Goal: Task Accomplishment & Management: Complete application form

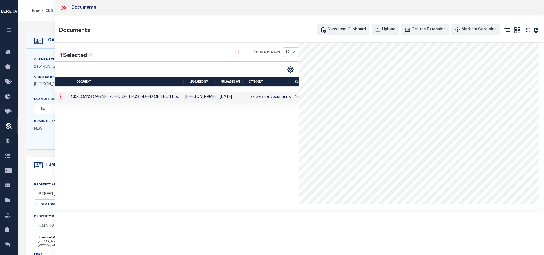
select select "167849"
select select "20"
select select "NonEscrow"
click at [62, 8] on icon at bounding box center [63, 7] width 7 height 7
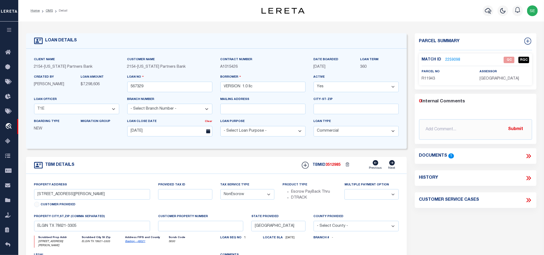
click at [482, 228] on div "Parcel Summary Match ID 2259098 0" at bounding box center [476, 182] width 130 height 298
click at [237, 178] on div "Property Address [STREET_ADDRESS][PERSON_NAME] Customer Provided Provided Tax I…" at bounding box center [216, 242] width 381 height 136
click at [50, 10] on link "OMS" at bounding box center [49, 10] width 7 height 3
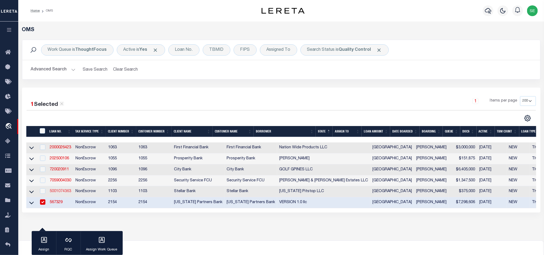
scroll to position [57, 0]
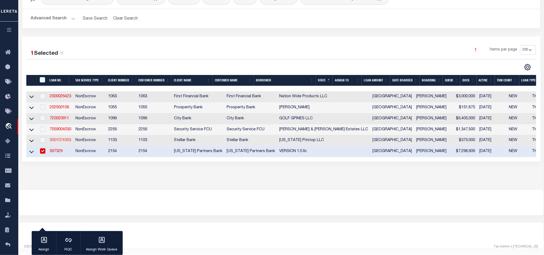
click at [59, 138] on link "5001074363" at bounding box center [60, 140] width 21 height 4
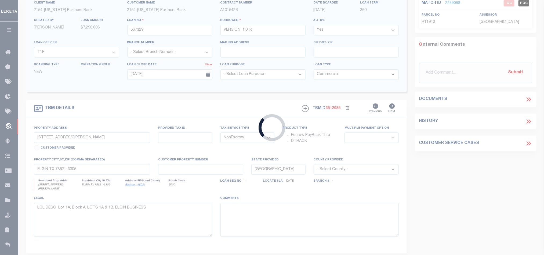
scroll to position [159, 0]
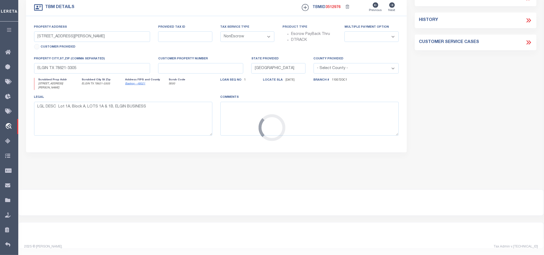
type input "5001074363"
type input "[US_STATE] Pitstop LLC"
select select
type input "[STREET_ADDRESS][PERSON_NAME]"
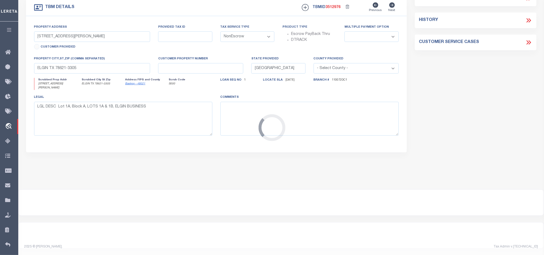
type input "SUGAR LAND TX 77478-3179"
type input "[DATE]"
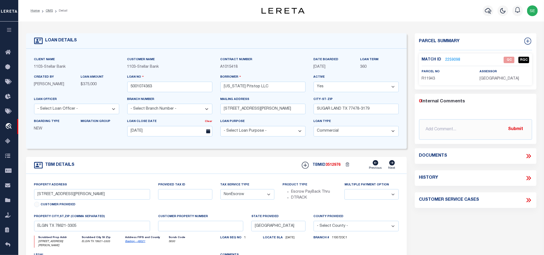
type input "[STREET_ADDRESS][PERSON_NAME]"
type input "0391990000148"
select select
type input "[GEOGRAPHIC_DATA] TX 77007-2134"
select select "11196"
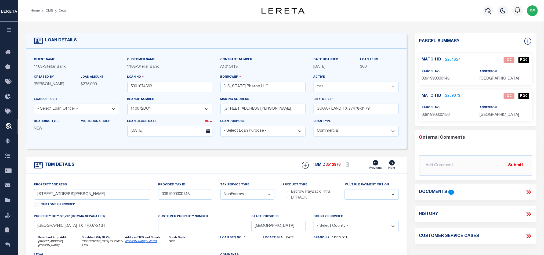
click at [265, 168] on div "TBM DETAILS TBMID 3512976 Previous Next" at bounding box center [216, 165] width 381 height 17
click at [237, 170] on div "TBM DETAILS TBMID 3512976 Previous Next" at bounding box center [216, 165] width 381 height 17
click at [226, 164] on div "TBM DETAILS TBMID 3512976 Previous Next" at bounding box center [216, 165] width 381 height 17
drag, startPoint x: 48, startPoint y: 12, endPoint x: 274, endPoint y: 38, distance: 228.3
click at [48, 12] on link "OMS" at bounding box center [49, 10] width 7 height 3
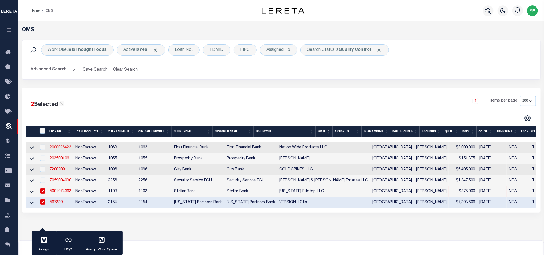
click at [62, 149] on link "2000026423" at bounding box center [60, 148] width 21 height 4
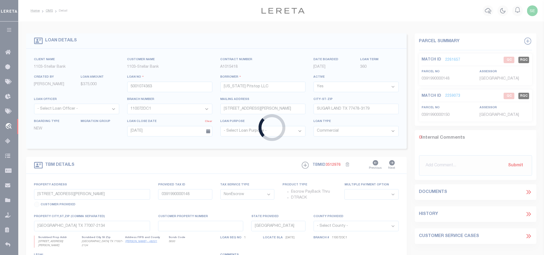
type input "2000026423"
type input "Nation Wide Products LLC"
select select
select select "400"
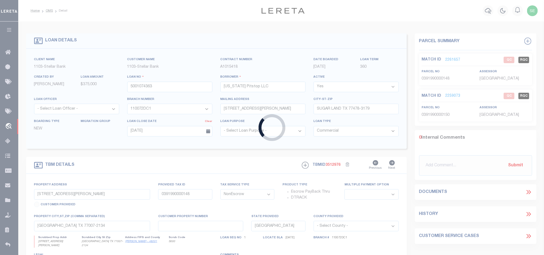
select select
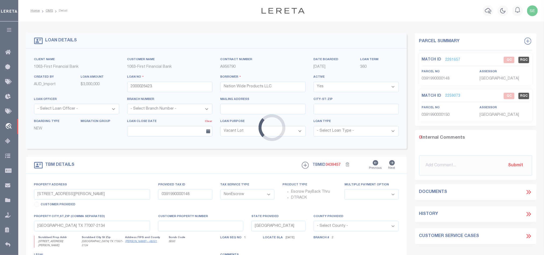
type input "[STREET_ADDRESS][PERSON_NAME]"
select select
type input "Abilene TX 796023942"
select select "773"
select select "490"
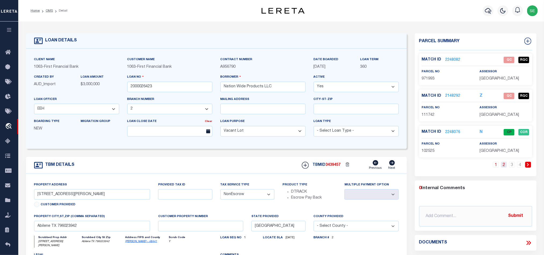
click at [504, 167] on link "2" at bounding box center [504, 165] width 6 height 6
click at [513, 168] on link "3" at bounding box center [512, 165] width 6 height 6
click at [521, 168] on link "4" at bounding box center [520, 165] width 6 height 6
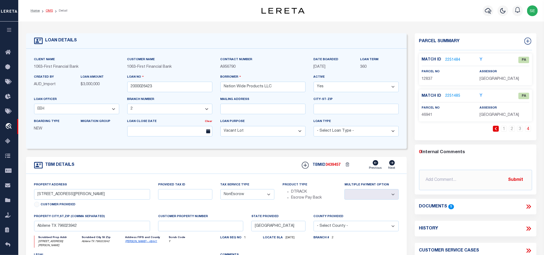
click at [49, 12] on link "OMS" at bounding box center [49, 10] width 7 height 3
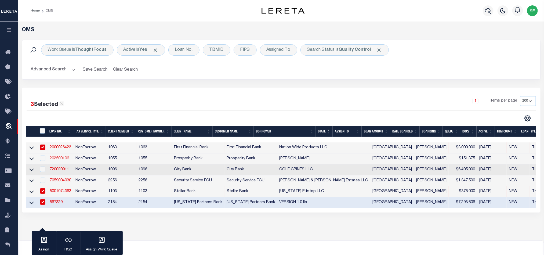
scroll to position [40, 0]
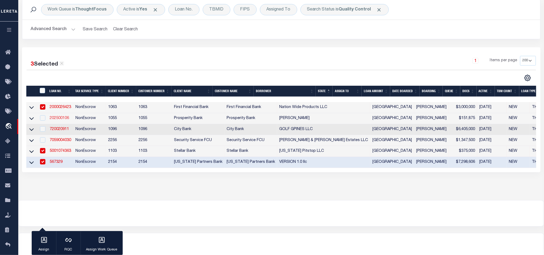
click at [66, 118] on link "202500106" at bounding box center [59, 118] width 19 height 4
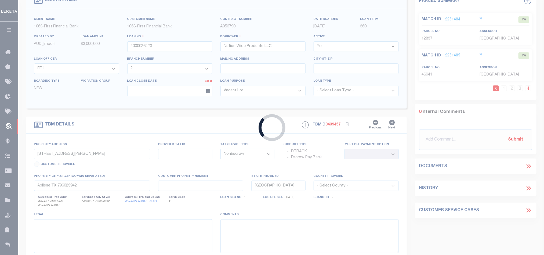
type input "202500106"
type input "[PERSON_NAME]"
select select
type input "180 PONY EXPRESS TRAIL"
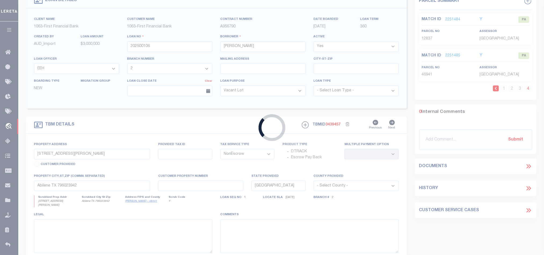
type input "[GEOGRAPHIC_DATA]"
select select
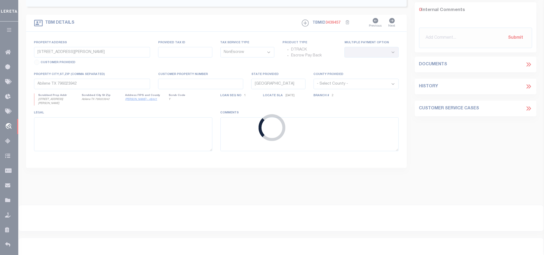
select select "10391"
select select "4087"
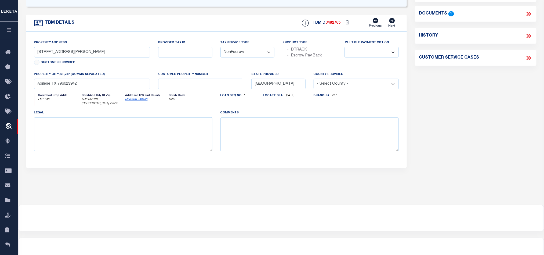
type input "TBD FM 1646 & CO RD 328"
type input "TBD"
select select
type input "ASPERMONT, [GEOGRAPHIC_DATA] 79502"
select select
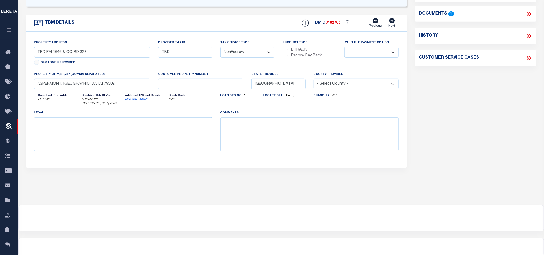
type textarea "87.00 AC SECT 215 & 218 BLK D H&TC RR CO SURV"
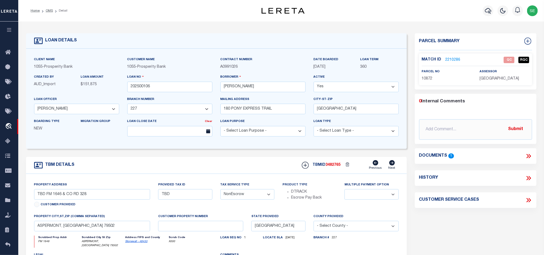
click at [477, 219] on div "Parcel Summary Match ID 2210286 0" at bounding box center [476, 182] width 130 height 298
click at [201, 166] on div "TBM DETAILS TBMID 3482765 Previous Next" at bounding box center [216, 165] width 381 height 17
click at [540, 233] on div "Parcel Summary Match ID 2210286 0" at bounding box center [476, 182] width 130 height 298
drag, startPoint x: 528, startPoint y: 150, endPoint x: 530, endPoint y: 153, distance: 3.2
click at [528, 150] on div "Documents 1" at bounding box center [476, 156] width 122 height 16
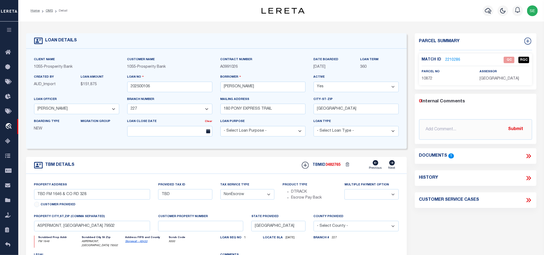
click at [530, 154] on icon at bounding box center [529, 156] width 7 height 7
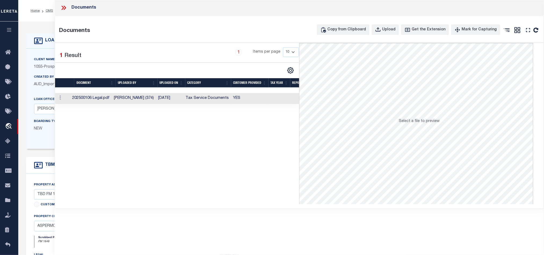
click at [255, 97] on td "YES" at bounding box center [249, 98] width 37 height 11
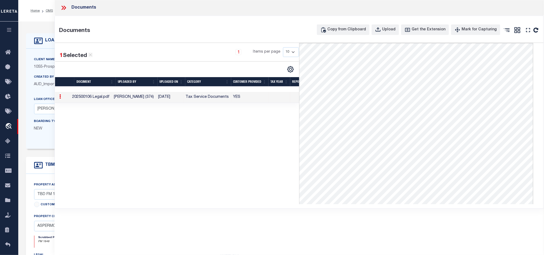
click at [65, 6] on icon at bounding box center [63, 7] width 7 height 7
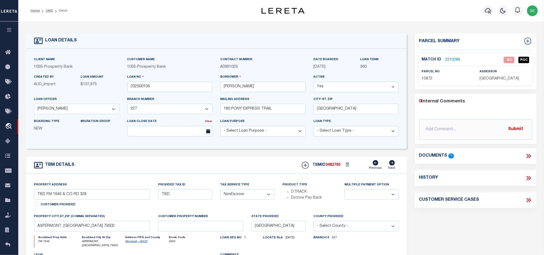
click at [236, 158] on form "LOAN DETAILS Client Name 1055 - Prosperity Bank" at bounding box center [216, 182] width 381 height 298
click at [236, 163] on div "TBM DETAILS TBMID 3482765 Previous Next" at bounding box center [216, 165] width 381 height 17
drag, startPoint x: 49, startPoint y: 11, endPoint x: 175, endPoint y: 41, distance: 129.0
click at [49, 11] on link "OMS" at bounding box center [49, 10] width 7 height 3
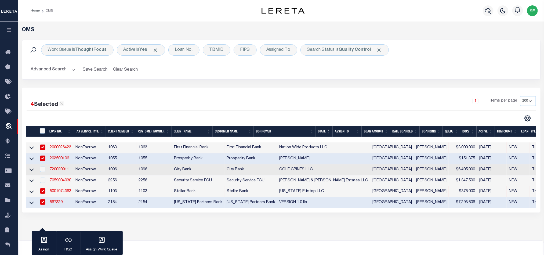
click at [50, 73] on button "Advanced Search" at bounding box center [53, 69] width 45 height 10
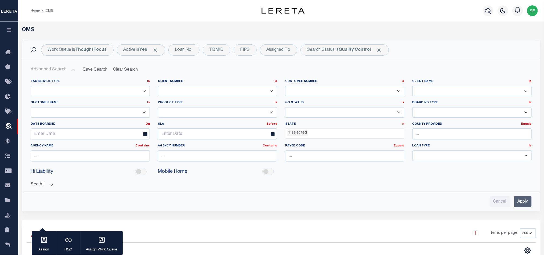
click at [306, 135] on li "1 selected" at bounding box center [297, 133] width 21 height 6
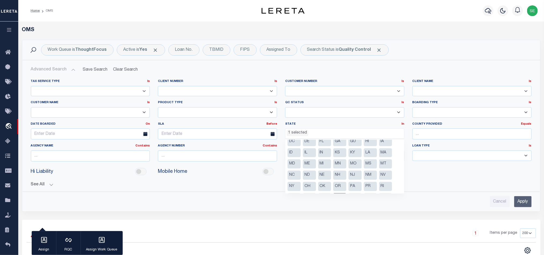
scroll to position [39, 0]
click at [342, 174] on li "[GEOGRAPHIC_DATA]" at bounding box center [339, 175] width 13 height 9
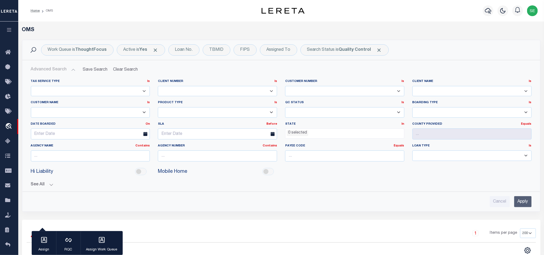
click at [525, 203] on input "Apply" at bounding box center [523, 201] width 17 height 11
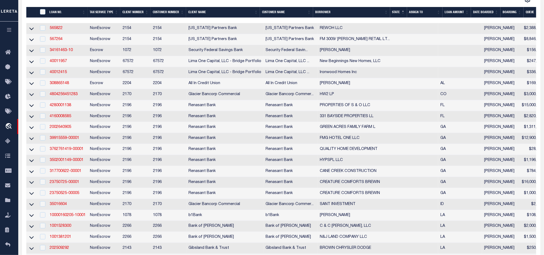
scroll to position [0, 0]
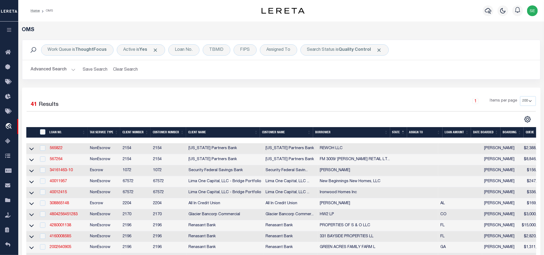
click at [62, 70] on button "Advanced Search" at bounding box center [53, 69] width 45 height 10
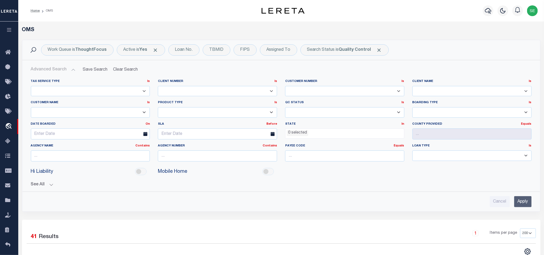
click at [304, 132] on li "0 selected" at bounding box center [297, 133] width 21 height 6
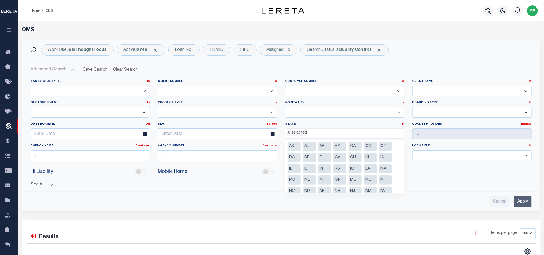
click at [343, 157] on li "GA" at bounding box center [339, 157] width 13 height 9
select select "GA"
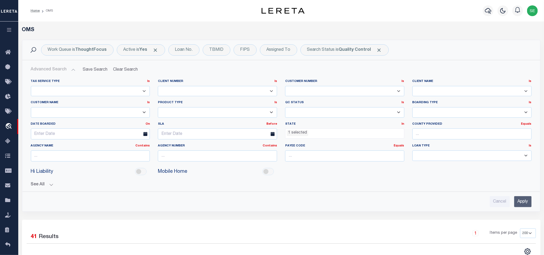
click at [522, 201] on input "Apply" at bounding box center [523, 201] width 17 height 11
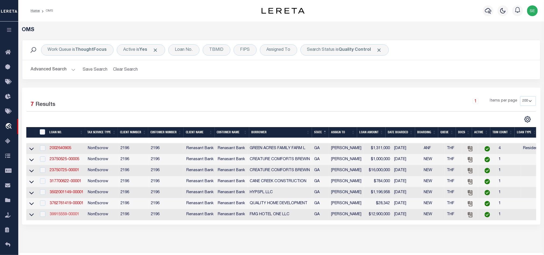
click at [60, 216] on link "39915559-00001" at bounding box center [65, 215] width 30 height 4
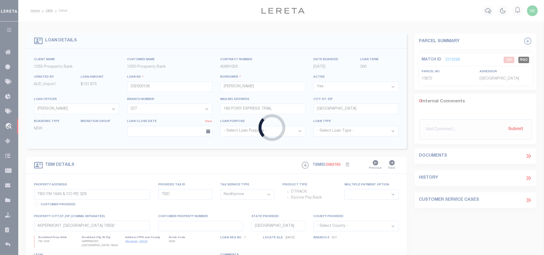
type input "39915559-00001"
type input "FMG HOTEL ONE LLC"
select select
select select "400"
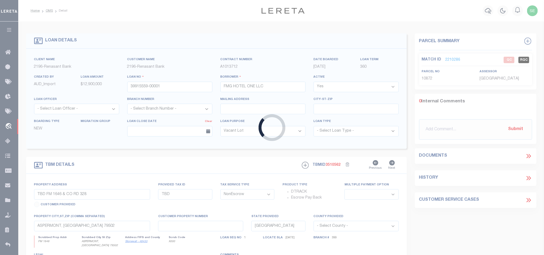
type input "[STREET_ADDRESS]"
select select
type input "[GEOGRAPHIC_DATA] 31324"
type input "GA"
select select
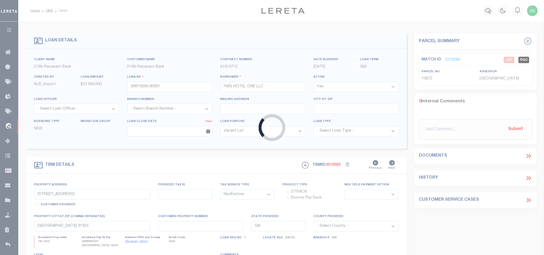
select select "164191"
select select "5150"
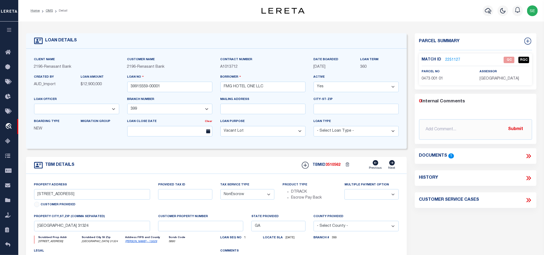
click at [439, 78] on span "0473 001 01" at bounding box center [432, 79] width 21 height 4
copy div "0473 001 01"
click at [474, 210] on div "Parcel Summary Match ID 2251127 0" at bounding box center [476, 180] width 130 height 294
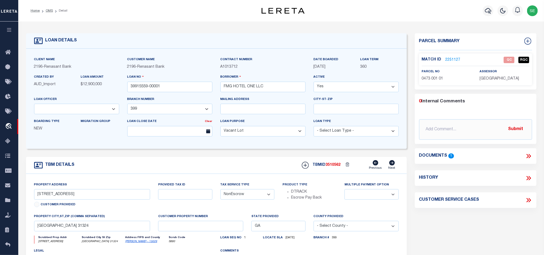
click at [462, 223] on div "Parcel Summary Match ID 2251127 0" at bounding box center [476, 180] width 130 height 294
click at [461, 220] on div "Parcel Summary Match ID 2251127 0" at bounding box center [476, 180] width 130 height 294
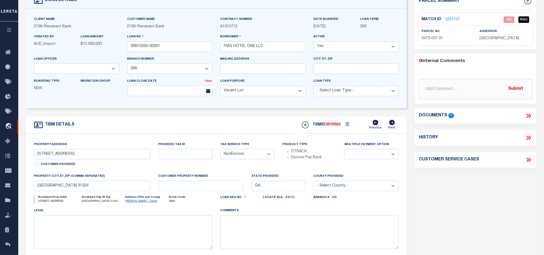
click at [531, 114] on icon at bounding box center [529, 115] width 7 height 7
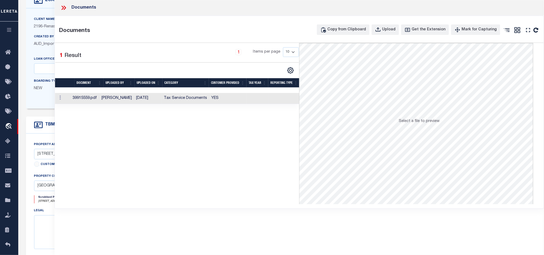
click at [244, 98] on td "YES" at bounding box center [228, 98] width 38 height 11
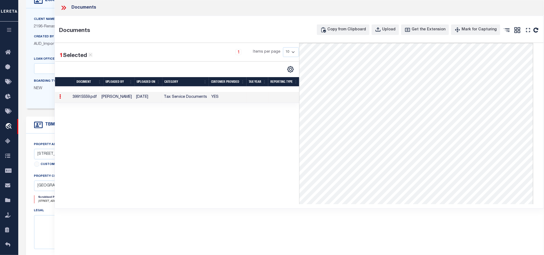
click at [63, 9] on icon at bounding box center [63, 7] width 7 height 7
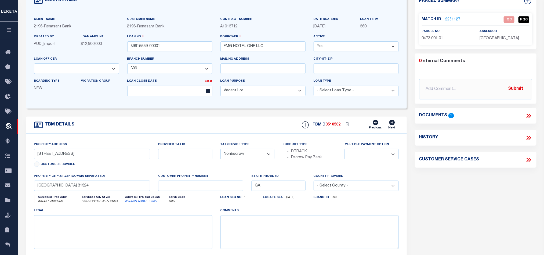
click at [453, 19] on link "2251127" at bounding box center [453, 20] width 15 height 6
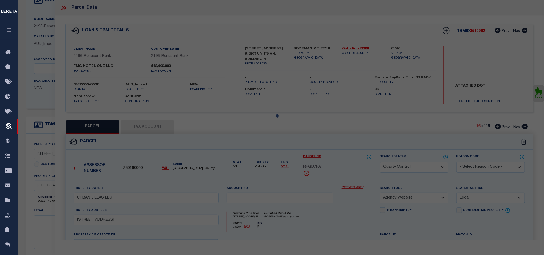
scroll to position [104, 0]
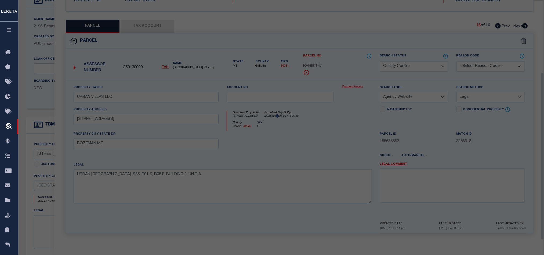
select select "AS"
select select
checkbox input "false"
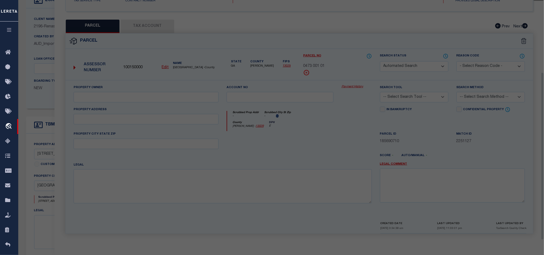
select select "QC"
type input "FMG HOTEL ONE LLC"
select select "AGW"
select select "LEG"
type input "HWY 17 OFF"
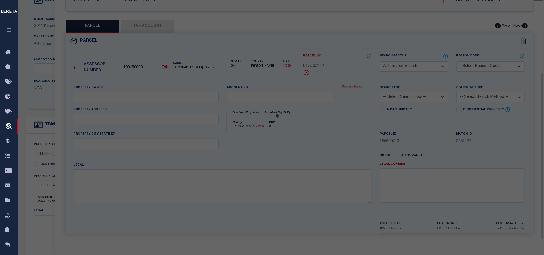
type textarea "PB 2023 / PG 105 LOT 2"
